Goal: Task Accomplishment & Management: Manage account settings

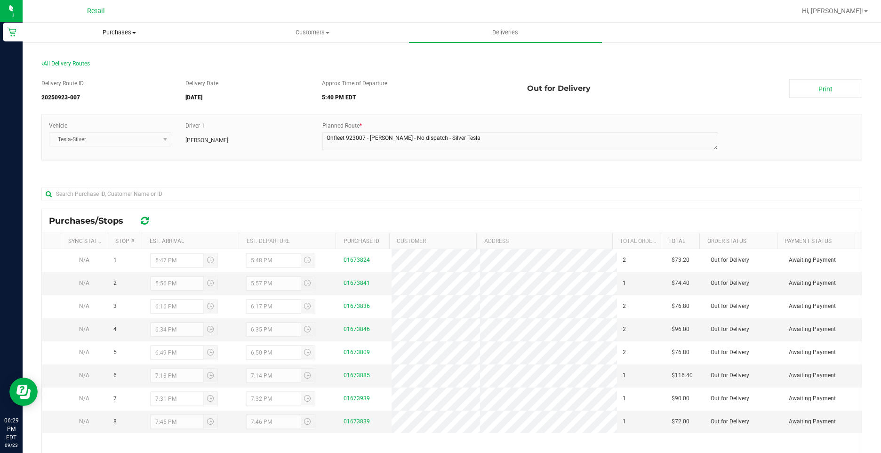
click at [100, 30] on span "Purchases" at bounding box center [119, 32] width 192 height 8
click at [82, 73] on li "Fulfillment" at bounding box center [119, 68] width 193 height 11
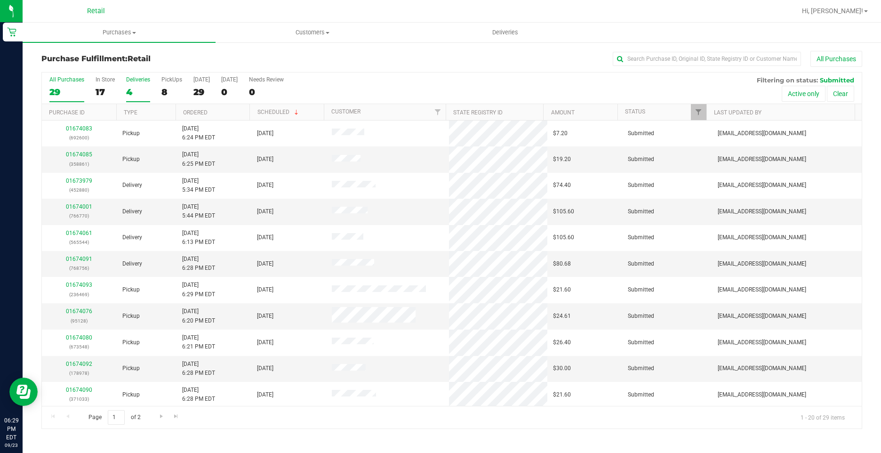
click at [133, 80] on div "Deliveries" at bounding box center [138, 79] width 24 height 7
click at [0, 0] on input "Deliveries 4" at bounding box center [0, 0] width 0 height 0
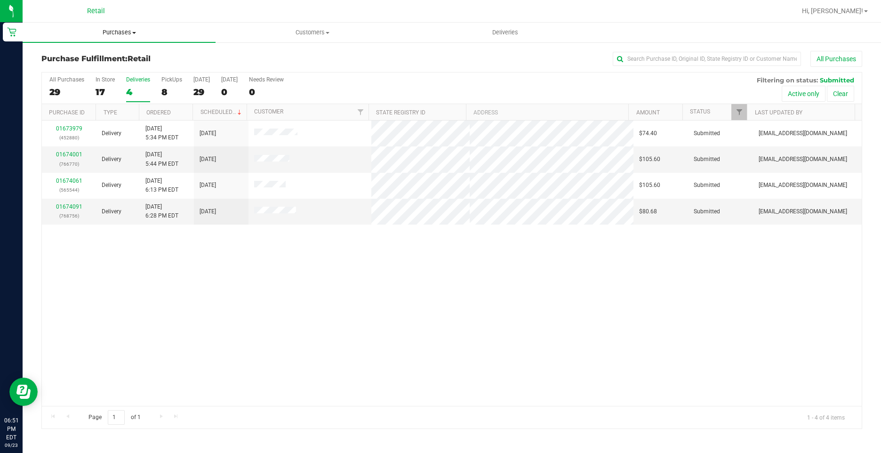
click at [113, 27] on uib-tab-heading "Purchases Summary of purchases Fulfillment All purchases" at bounding box center [119, 33] width 193 height 20
click at [98, 56] on span "Summary of purchases" at bounding box center [71, 57] width 96 height 8
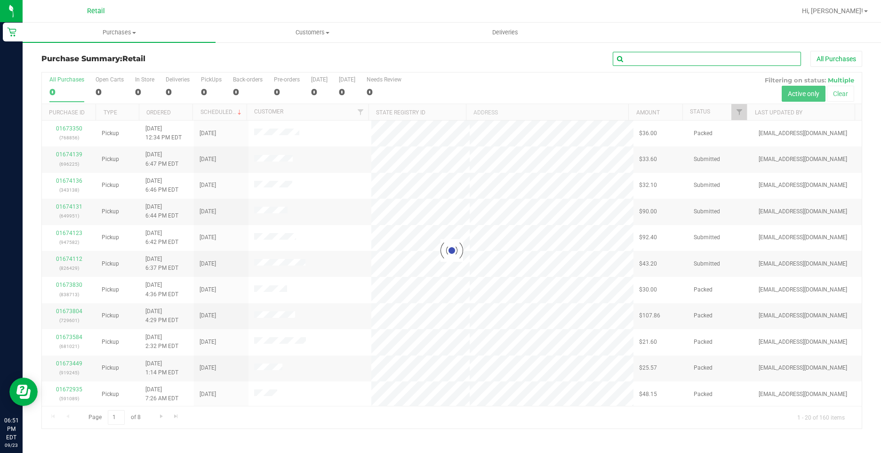
click at [695, 54] on input "text" at bounding box center [707, 59] width 188 height 14
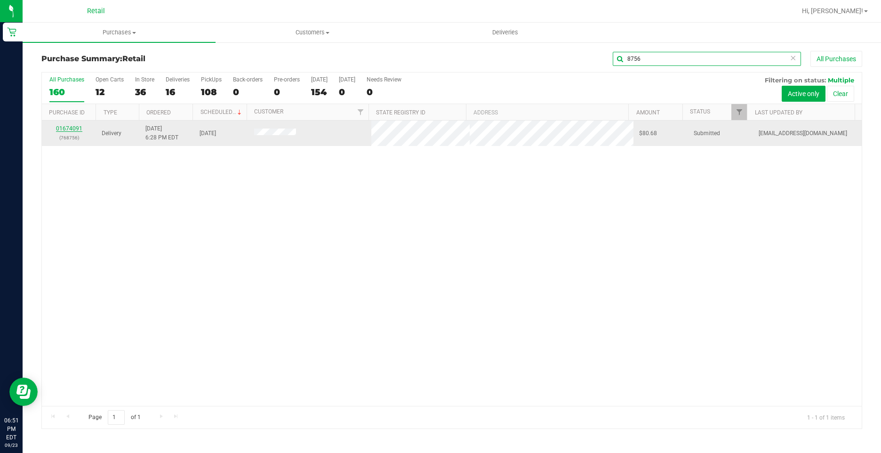
type input "8756"
click at [67, 128] on link "01674091" at bounding box center [69, 128] width 26 height 7
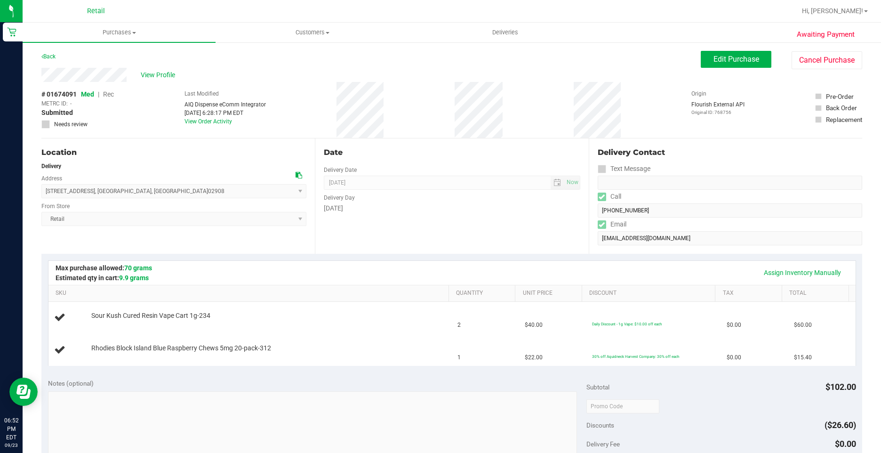
click at [485, 210] on div "Tuesday" at bounding box center [452, 208] width 256 height 10
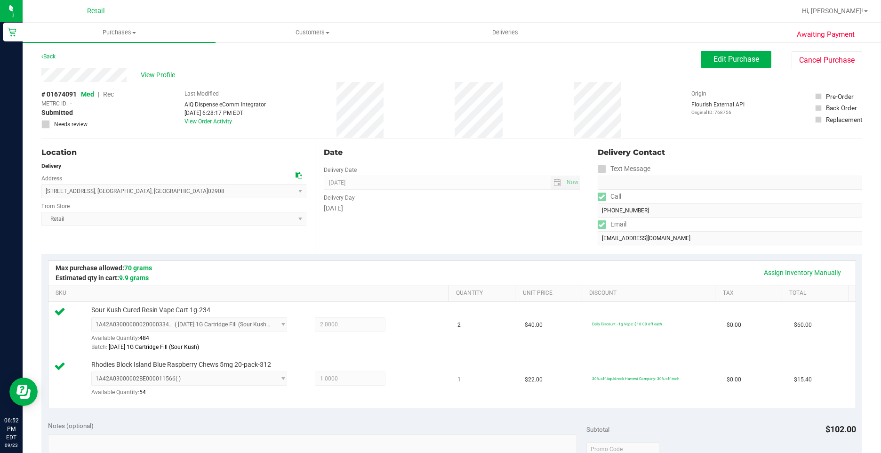
scroll to position [282, 0]
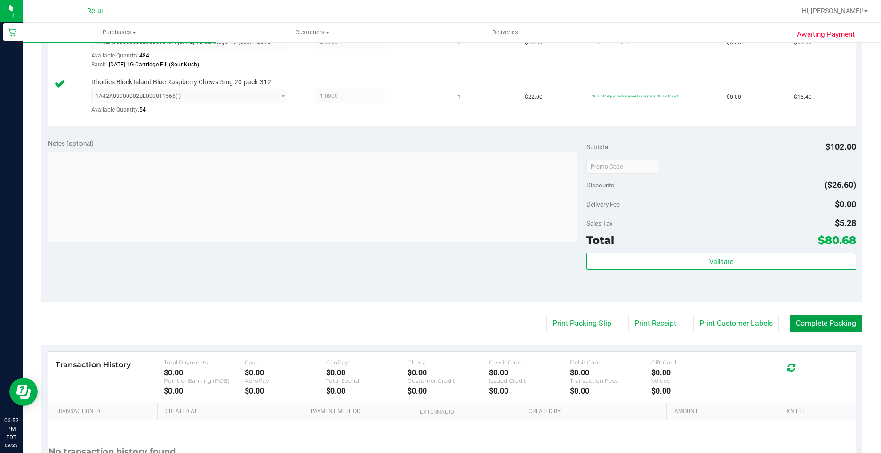
click at [811, 324] on button "Complete Packing" at bounding box center [826, 323] width 72 height 18
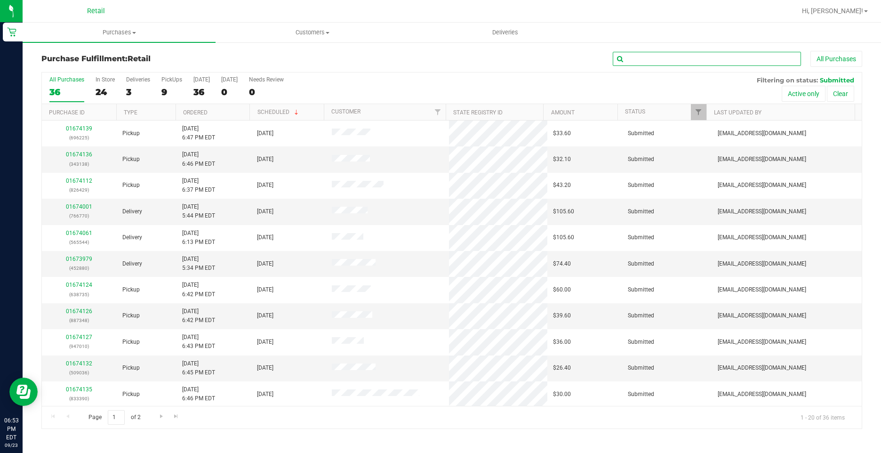
click at [727, 65] on input "text" at bounding box center [707, 59] width 188 height 14
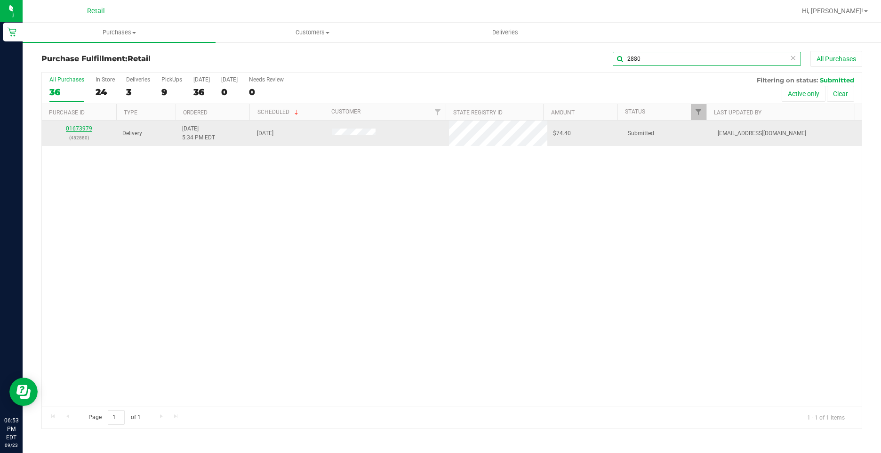
type input "2880"
click at [73, 128] on link "01673979" at bounding box center [79, 128] width 26 height 7
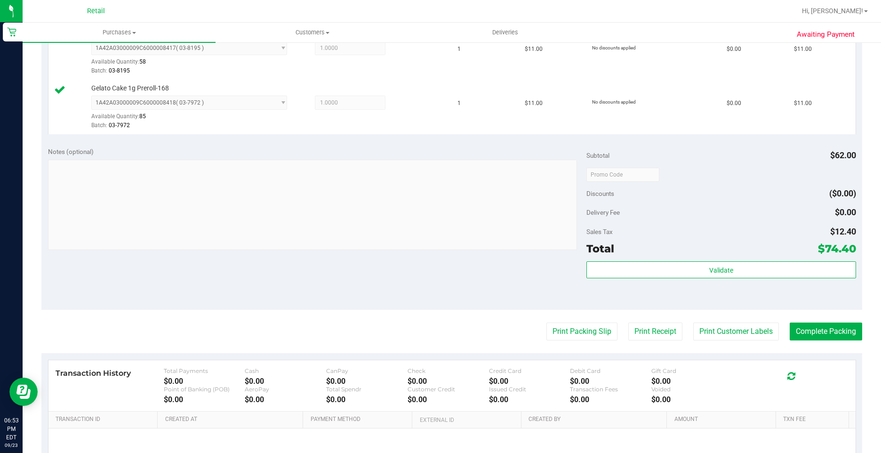
scroll to position [329, 0]
click at [818, 333] on button "Complete Packing" at bounding box center [826, 330] width 72 height 18
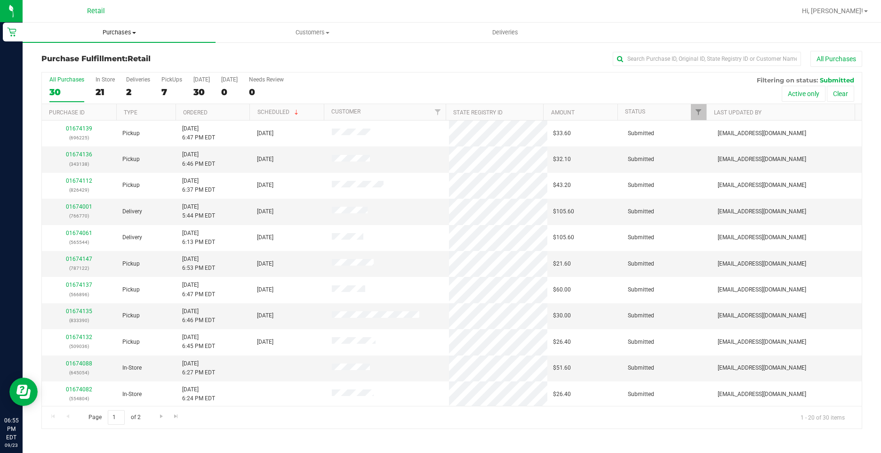
click at [120, 28] on span "Purchases" at bounding box center [119, 32] width 193 height 8
click at [129, 55] on li "Summary of purchases" at bounding box center [119, 56] width 193 height 11
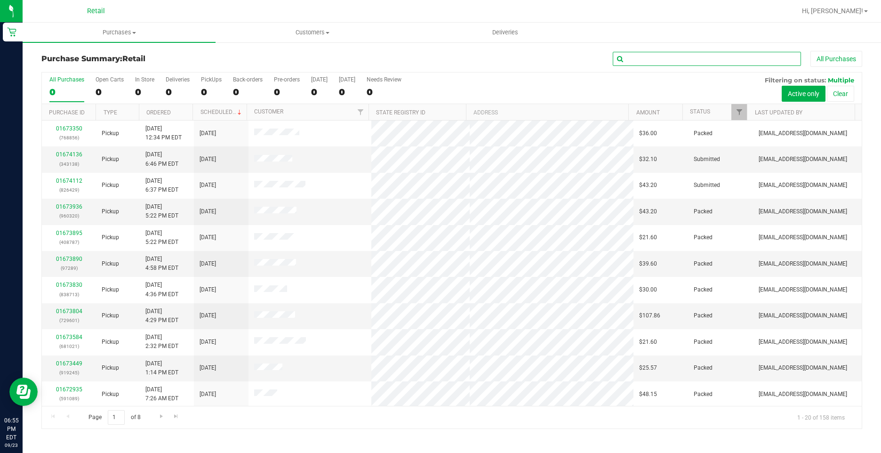
click at [683, 59] on input "text" at bounding box center [707, 59] width 188 height 14
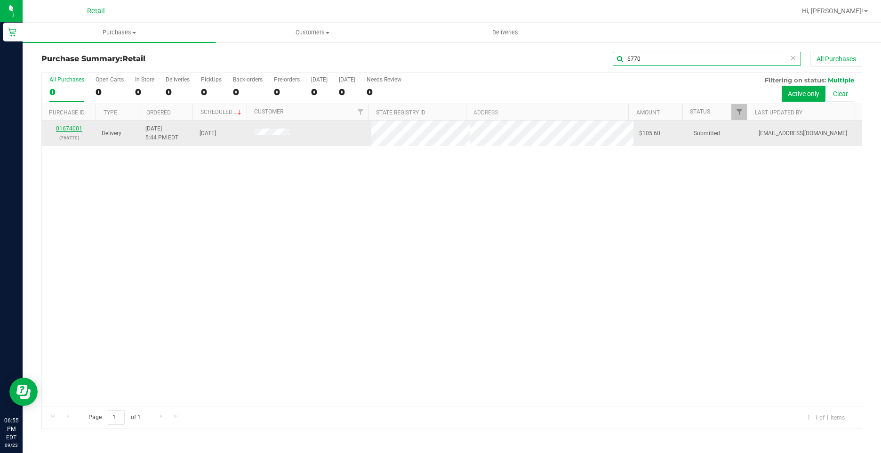
type input "6770"
click at [74, 128] on link "01674001" at bounding box center [69, 128] width 26 height 7
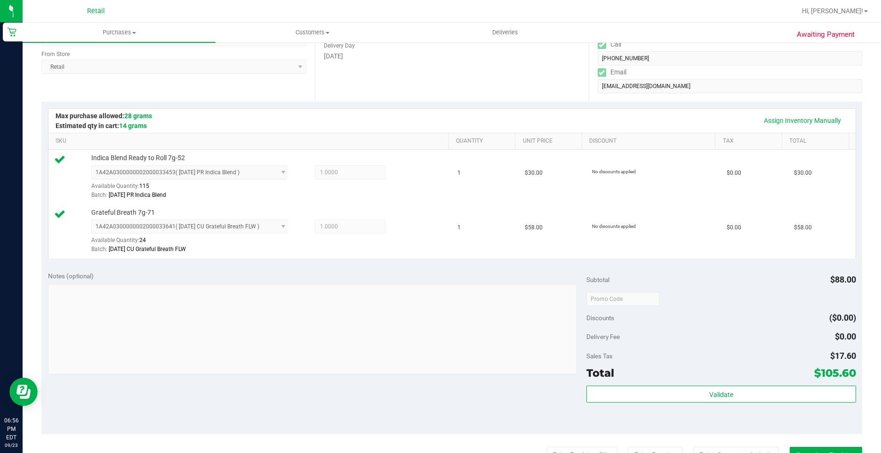
scroll to position [188, 0]
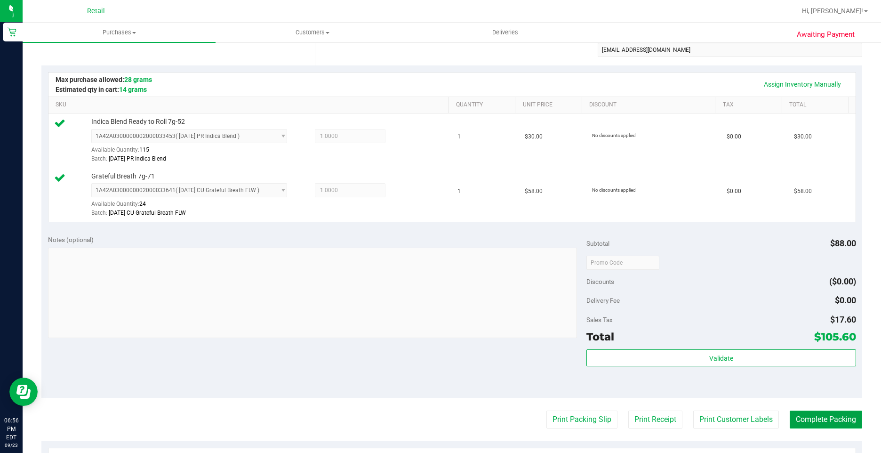
click at [816, 413] on button "Complete Packing" at bounding box center [826, 419] width 72 height 18
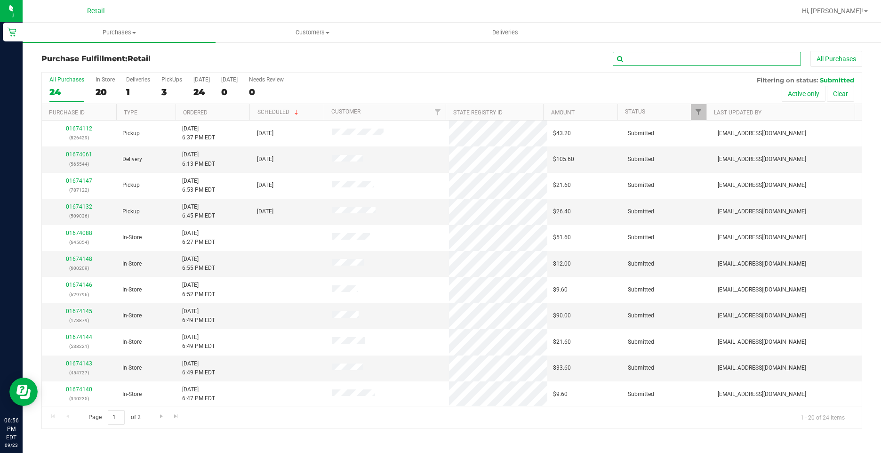
click at [722, 58] on input "text" at bounding box center [707, 59] width 188 height 14
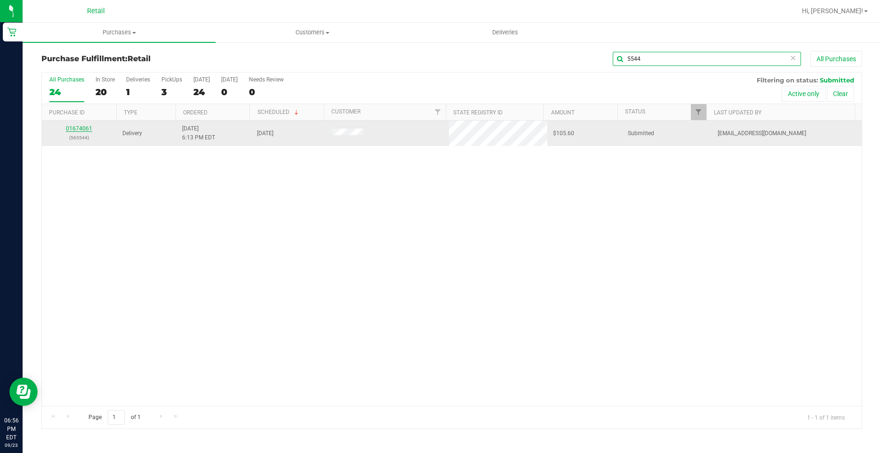
type input "5544"
click at [85, 130] on link "01674061" at bounding box center [79, 128] width 26 height 7
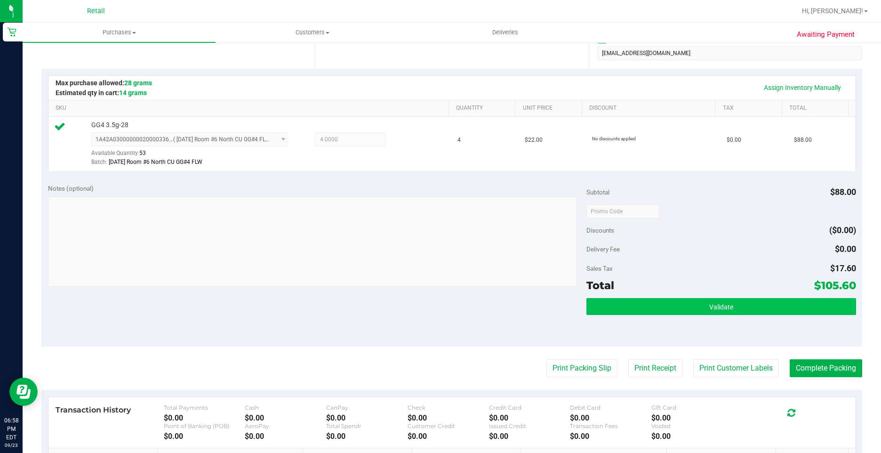
scroll to position [188, 0]
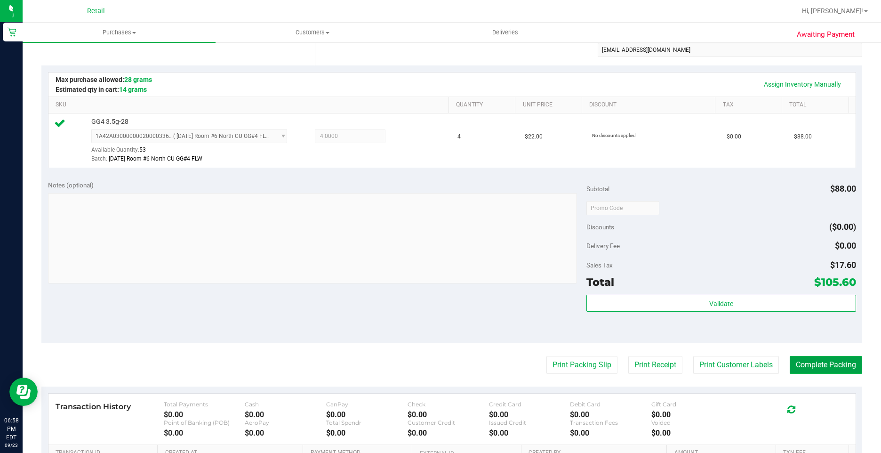
click at [839, 366] on button "Complete Packing" at bounding box center [826, 365] width 72 height 18
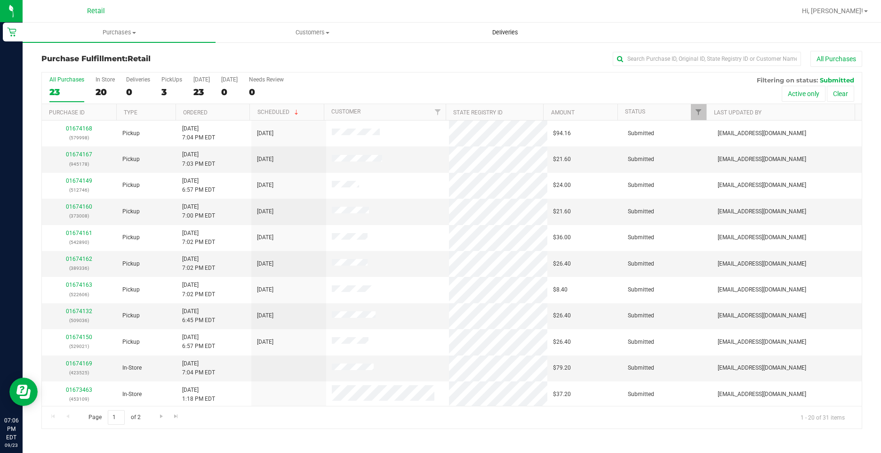
click at [508, 25] on uib-tab-heading "Deliveries" at bounding box center [505, 32] width 192 height 19
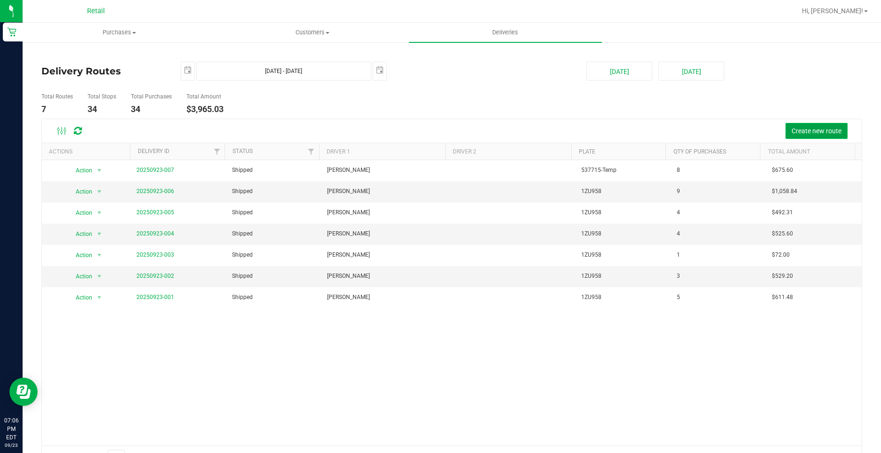
click at [825, 136] on button "Create new route" at bounding box center [816, 131] width 62 height 16
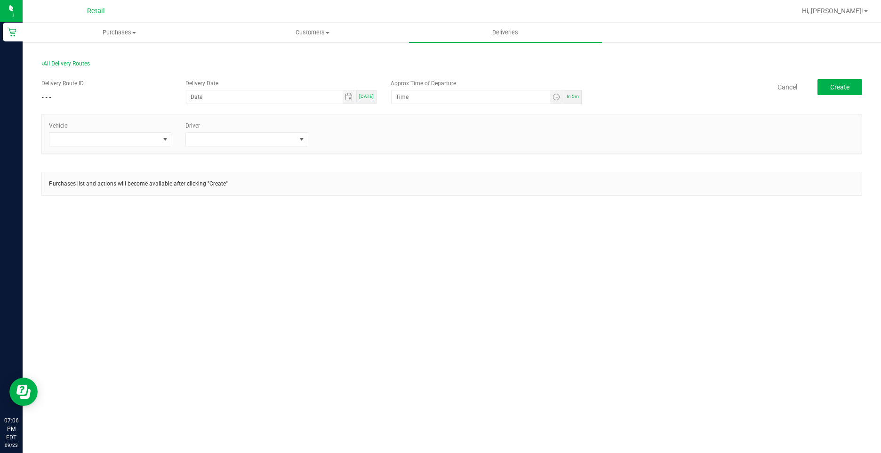
click at [361, 100] on div "[DATE]" at bounding box center [367, 97] width 20 height 14
type input "[DATE]"
click at [576, 93] on div "In 5m" at bounding box center [572, 97] width 17 height 14
type input "7:11 PM"
click at [139, 139] on span at bounding box center [104, 139] width 110 height 13
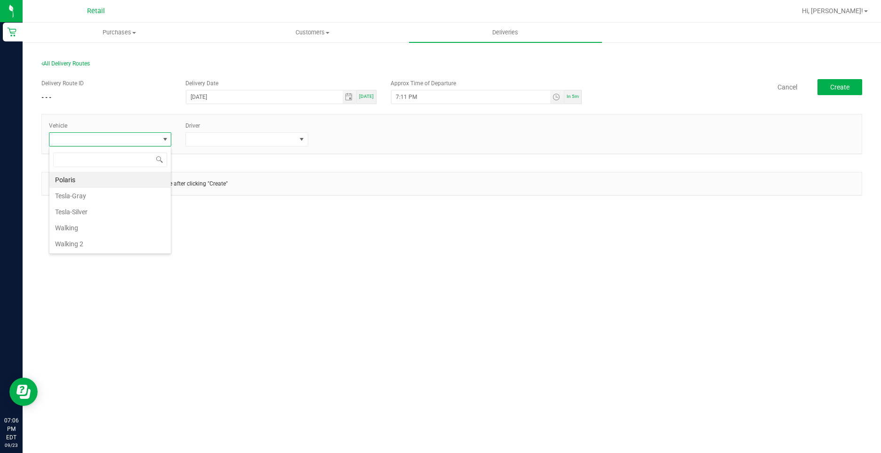
scroll to position [14, 123]
click at [140, 198] on li "Tesla-Gray" at bounding box center [109, 196] width 121 height 16
click at [244, 143] on span at bounding box center [241, 139] width 110 height 13
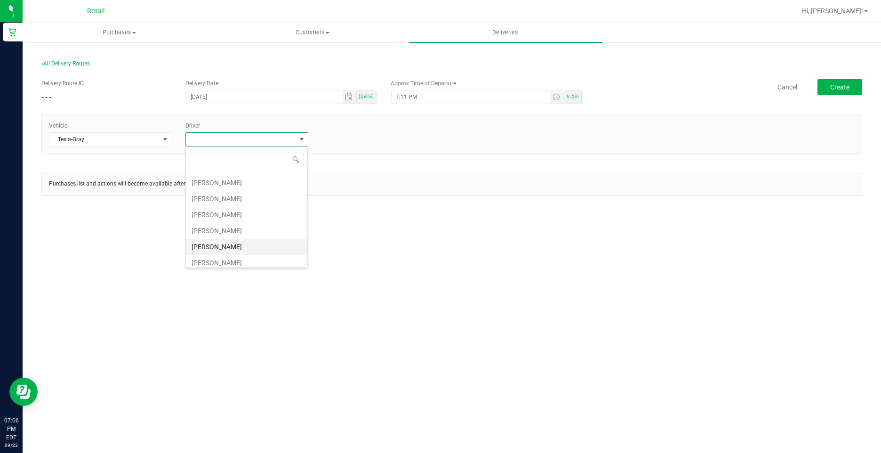
scroll to position [94, 0]
click at [227, 261] on li "[PERSON_NAME]" at bounding box center [246, 262] width 121 height 16
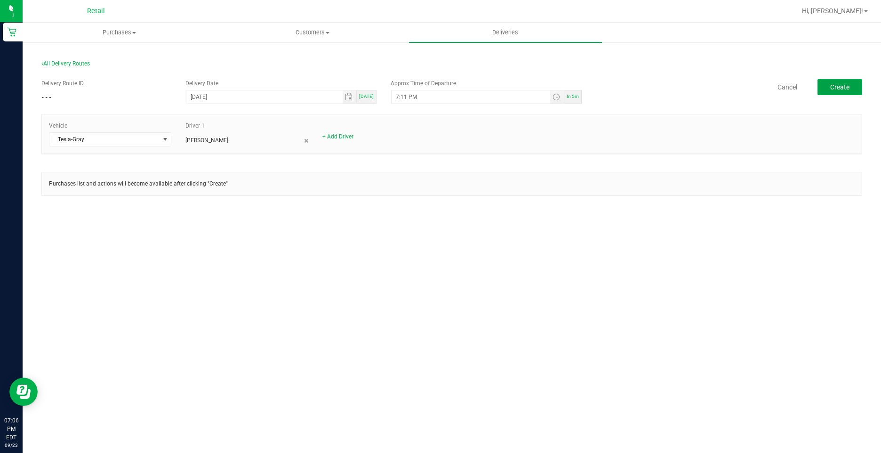
click at [831, 92] on button "Create" at bounding box center [839, 87] width 45 height 16
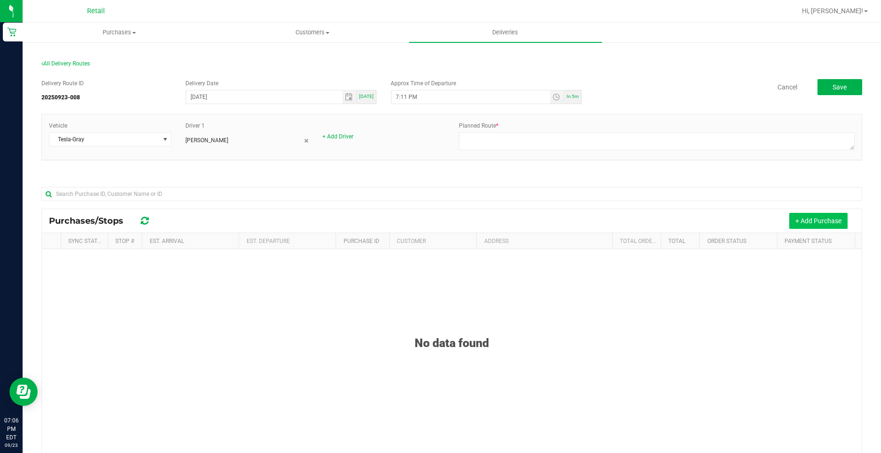
click at [797, 213] on button "+ Add Purchase" at bounding box center [818, 221] width 58 height 16
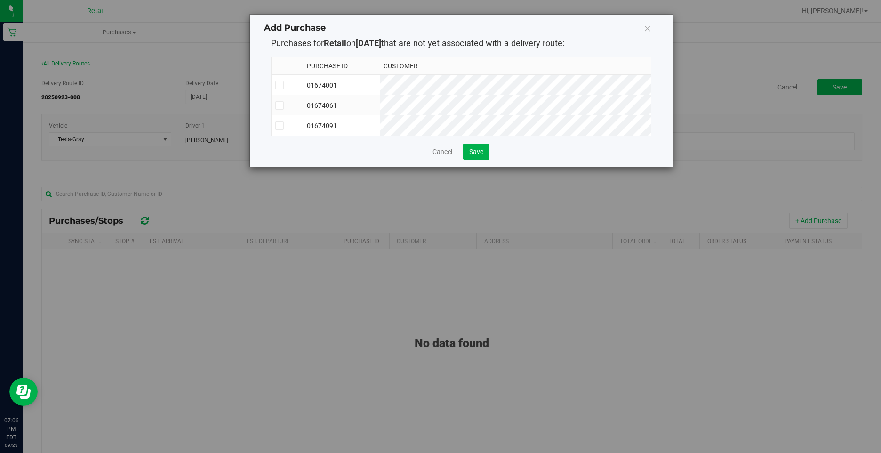
click at [262, 83] on div "Add Purchase Purchases for Retail on 9/23/2025 that are not yet associated with…" at bounding box center [461, 91] width 423 height 152
click at [285, 88] on label at bounding box center [287, 85] width 24 height 8
click at [0, 0] on input "checkbox" at bounding box center [0, 0] width 0 height 0
click at [284, 105] on label at bounding box center [287, 105] width 24 height 8
click at [0, 0] on input "checkbox" at bounding box center [0, 0] width 0 height 0
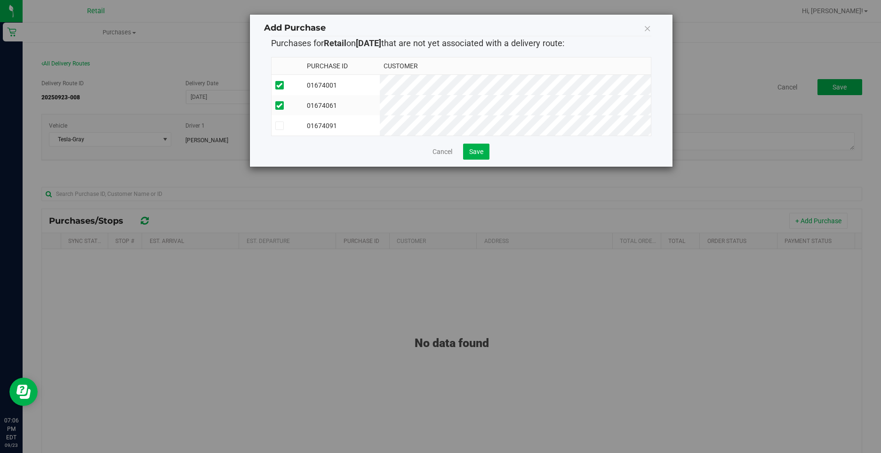
click at [279, 117] on td at bounding box center [288, 125] width 32 height 20
click at [480, 155] on span "Save" at bounding box center [476, 152] width 14 height 8
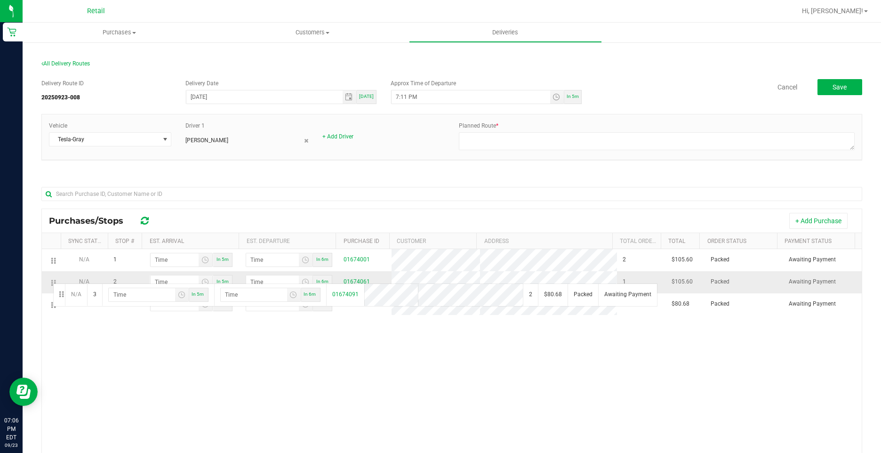
drag, startPoint x: 56, startPoint y: 308, endPoint x: 52, endPoint y: 282, distance: 25.7
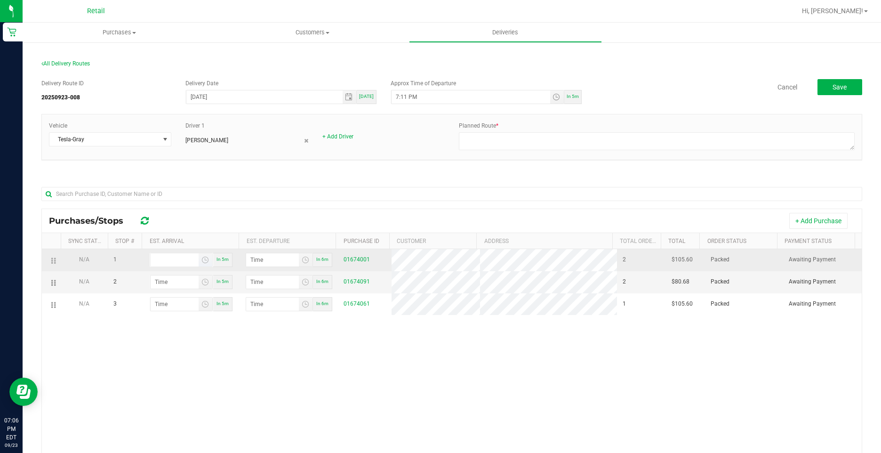
click at [172, 257] on input at bounding box center [175, 259] width 48 height 13
type input "7:01 AM"
type input "7:02 AM"
type input "7:17 AM"
type input "7:18 AM"
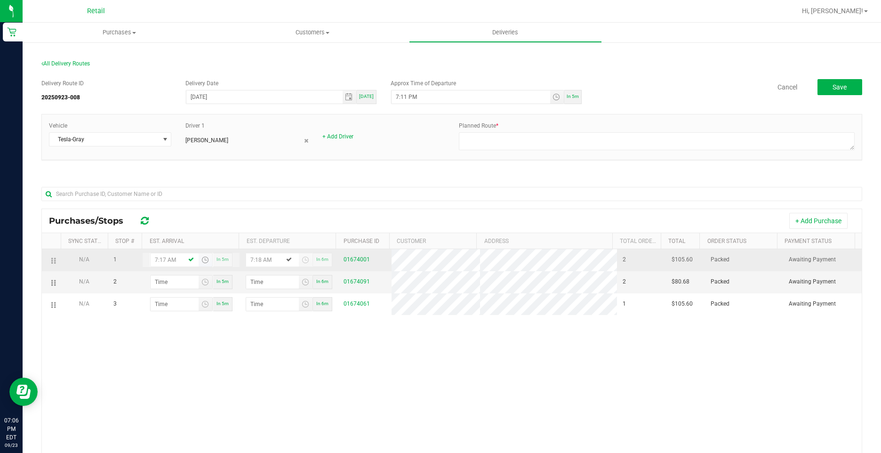
type input "7:17 PM"
type input "7:18 PM"
type input "7:17 PM"
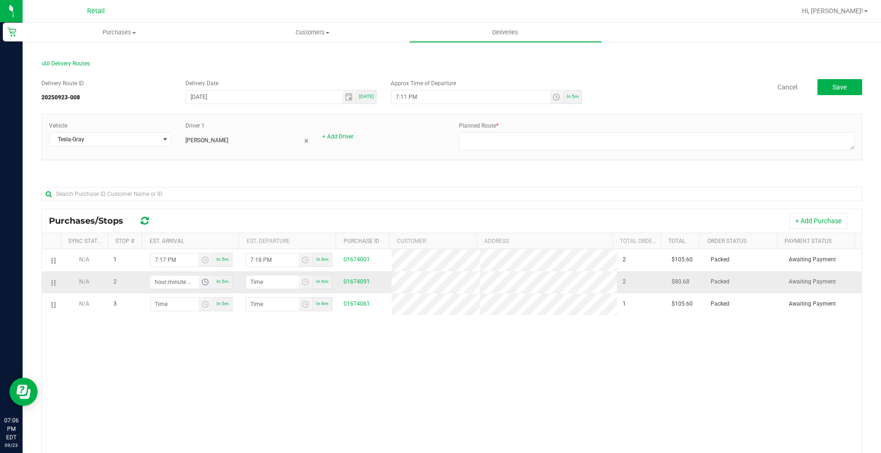
click at [155, 283] on input "hour:minute AM" at bounding box center [175, 281] width 48 height 13
type input "7:21 AM"
type input "7:22 AM"
type input "7:26 AM"
type input "7:27 AM"
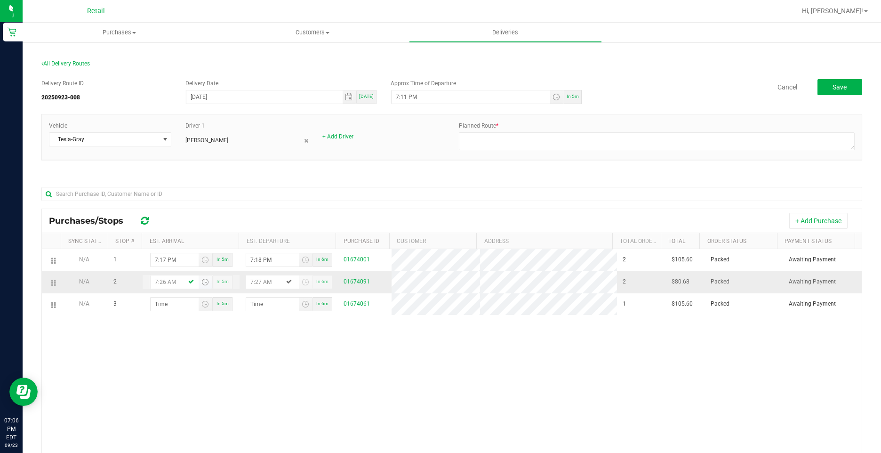
type input "7:26 PM"
type input "7:27 PM"
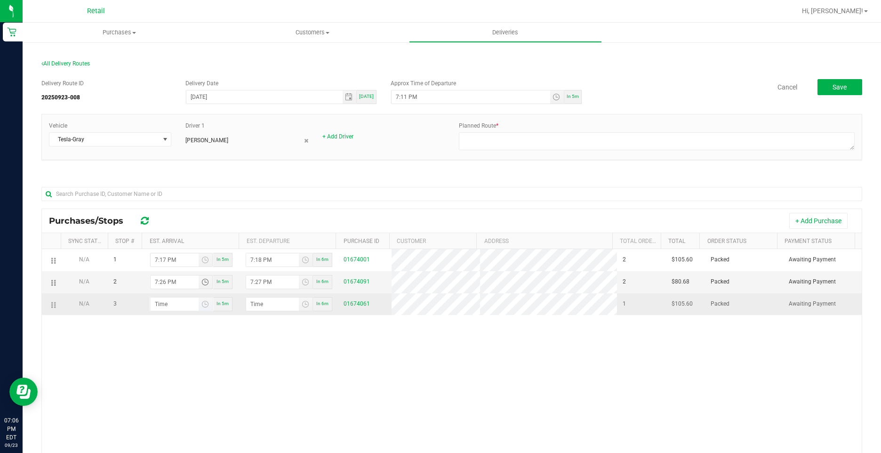
type input "7:26 PM"
click at [169, 307] on input "hour:minute AM" at bounding box center [175, 303] width 48 height 13
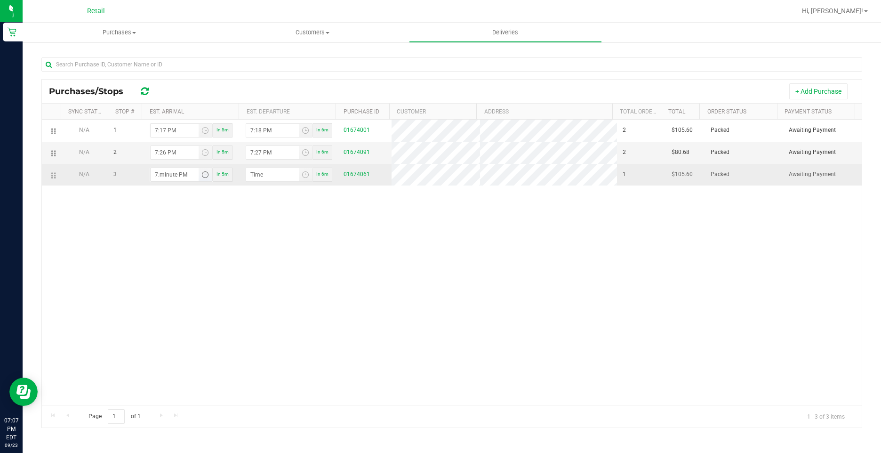
click at [157, 173] on input "7:minute PM" at bounding box center [175, 174] width 48 height 13
type input "6:59 PM"
type input "7:00 PM"
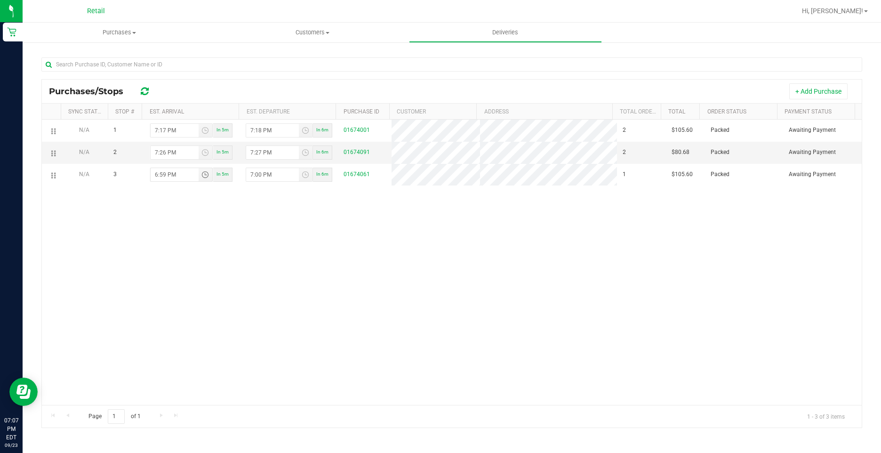
click at [187, 211] on div "N/A 1 7:17 PM In 5m 7:18 PM In 6m 01674001 2 $105.60 Packed Awaiting Payment N/…" at bounding box center [452, 262] width 820 height 285
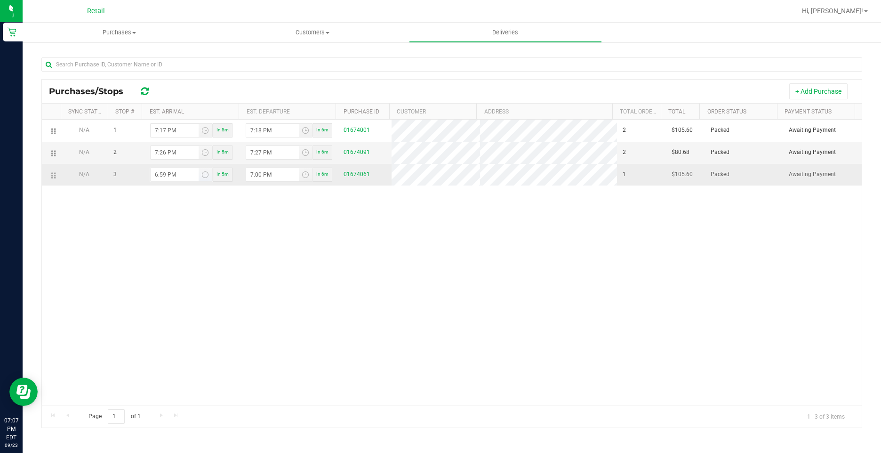
click at [155, 173] on input "6:59 PM" at bounding box center [175, 174] width 48 height 13
type input "7:59 PM"
type input "8:00 PM"
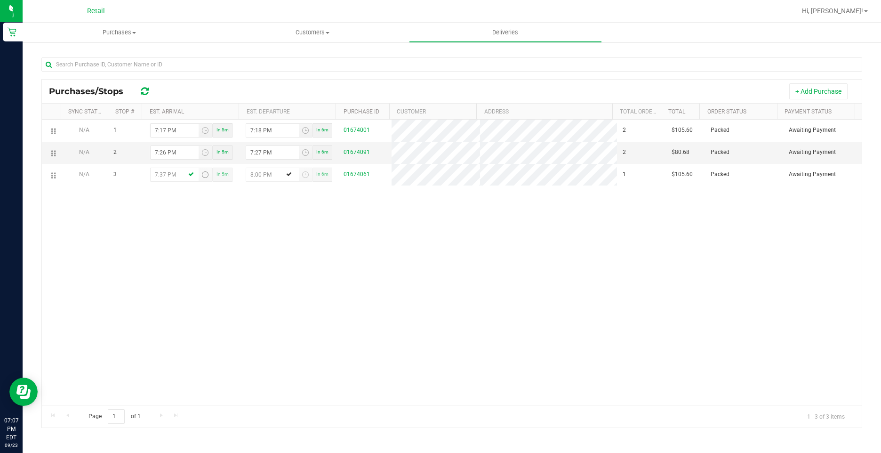
type input "7:37 PM"
click at [363, 277] on div "N/A 1 7:17 PM In 5m 7:18 PM In 6m 01674001 2 $105.60 Packed Awaiting Payment N/…" at bounding box center [452, 262] width 820 height 285
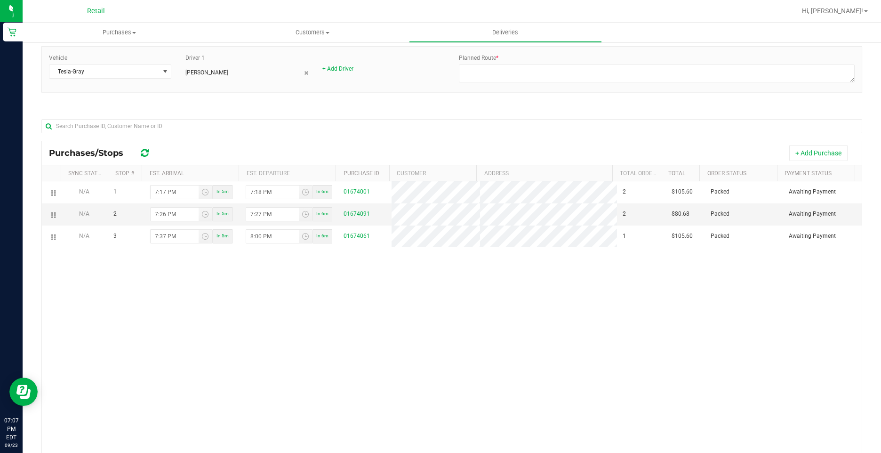
scroll to position [0, 0]
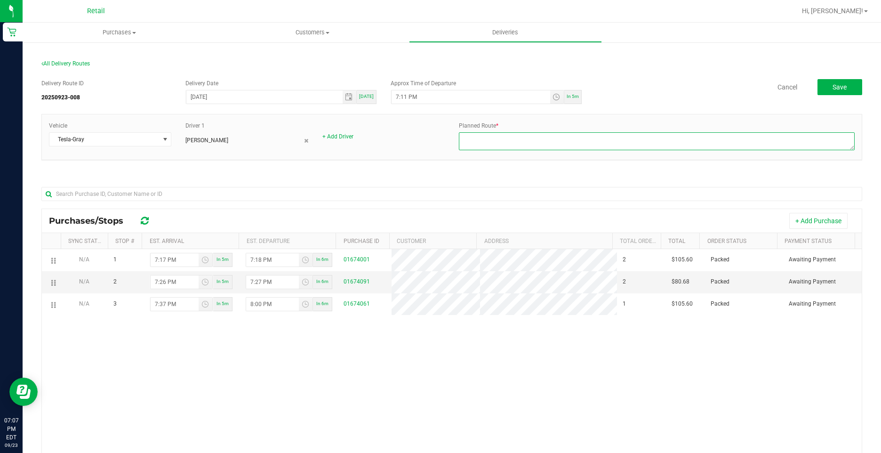
click at [501, 144] on textarea at bounding box center [657, 141] width 396 height 18
type textarea "O N FLEET"
click at [506, 149] on textarea at bounding box center [657, 141] width 396 height 18
click at [523, 135] on textarea at bounding box center [657, 141] width 396 height 18
type textarea "ONFLEET"
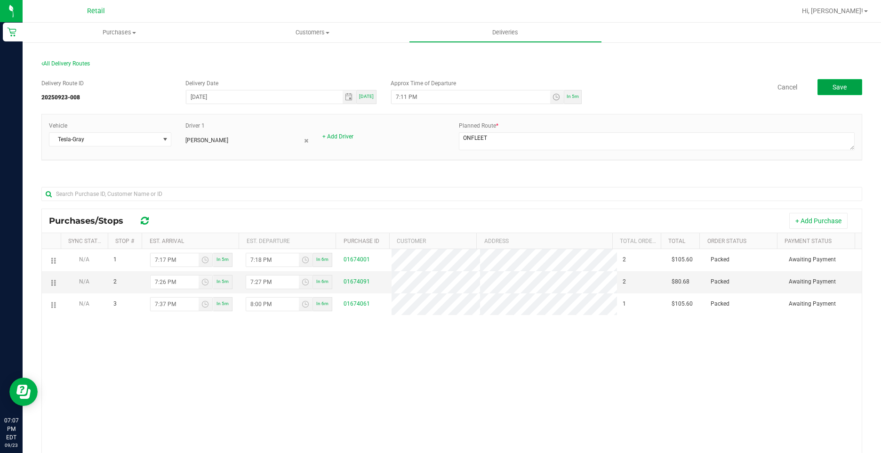
click at [849, 88] on button "Save" at bounding box center [839, 87] width 45 height 16
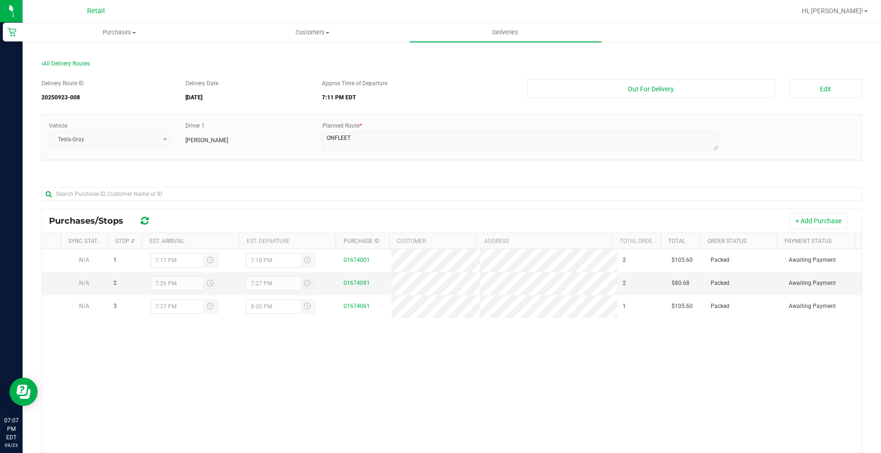
click at [693, 103] on div "Delivery Route ID 20250923-008 Delivery Date [DATE] Approx Time of Departure 7:…" at bounding box center [451, 92] width 821 height 26
click at [697, 93] on button "Out For Delivery" at bounding box center [651, 88] width 248 height 19
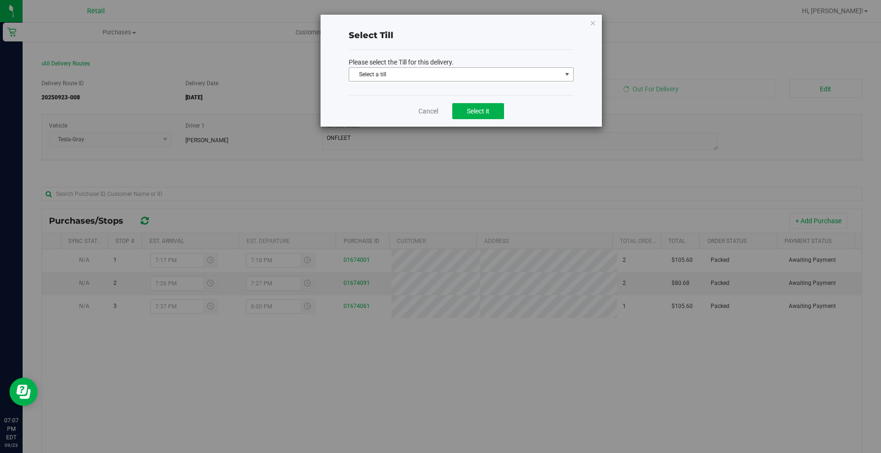
click at [404, 82] on span "Select a till Select a till ATM ATM Transfer AeroPay Bank Deposit Bank Transfer…" at bounding box center [461, 75] width 225 height 16
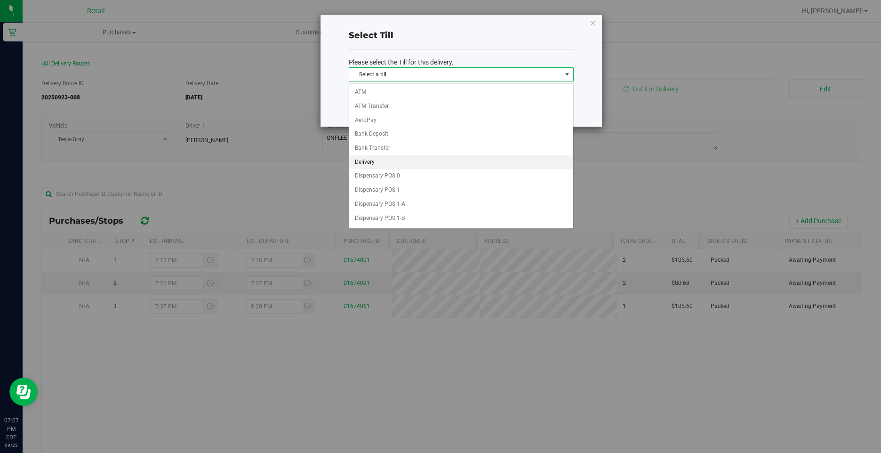
click at [394, 165] on li "Delivery" at bounding box center [461, 162] width 224 height 14
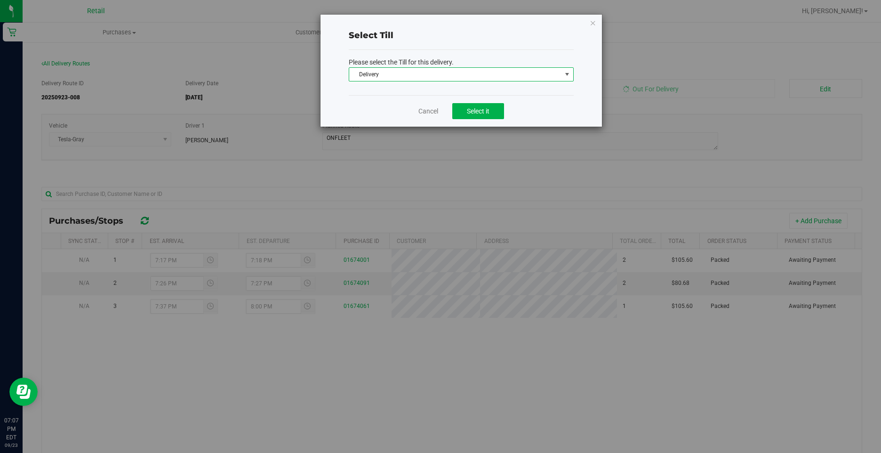
click at [483, 121] on div "Cancel Select it" at bounding box center [461, 111] width 225 height 32
drag, startPoint x: 488, startPoint y: 115, endPoint x: 483, endPoint y: 116, distance: 4.7
click at [486, 116] on button "Select it" at bounding box center [478, 111] width 52 height 16
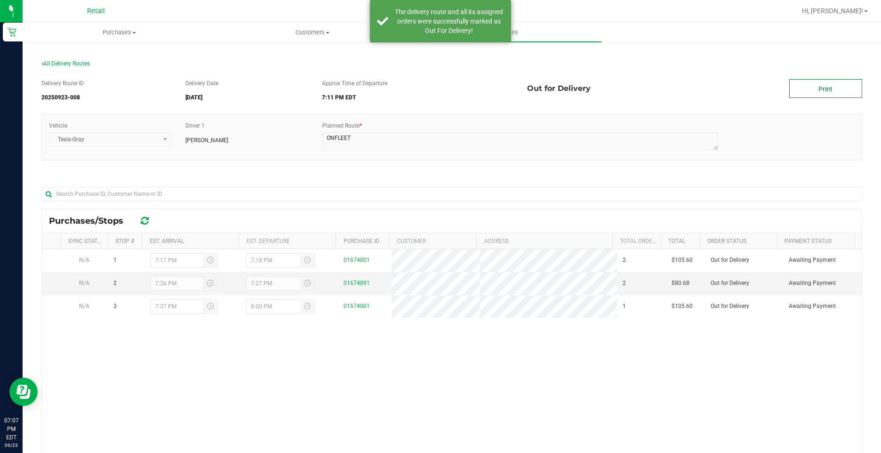
click at [815, 93] on link "Print" at bounding box center [825, 88] width 73 height 19
